Goal: Find contact information: Find contact information

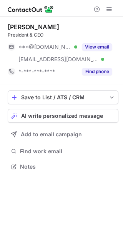
scroll to position [161, 123]
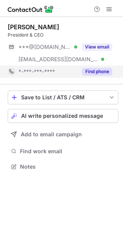
click at [99, 76] on div "Find phone" at bounding box center [94, 71] width 35 height 12
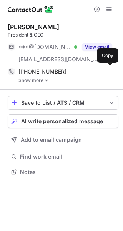
scroll to position [166, 123]
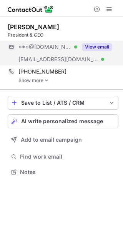
click at [93, 48] on button "View email" at bounding box center [97, 47] width 30 height 8
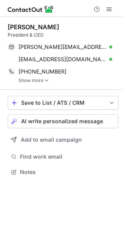
click at [25, 81] on link "Show more" at bounding box center [68, 80] width 100 height 5
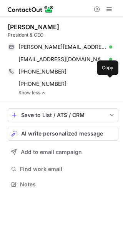
scroll to position [178, 123]
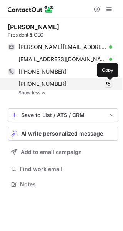
click at [107, 86] on span at bounding box center [108, 84] width 6 height 6
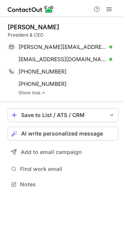
click at [112, 76] on div "[PHONE_NUMBER] Copy [PHONE_NUMBER] Copy Show less" at bounding box center [63, 80] width 111 height 30
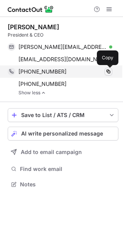
click at [108, 72] on span at bounding box center [108, 71] width 6 height 6
